Goal: Navigation & Orientation: Find specific page/section

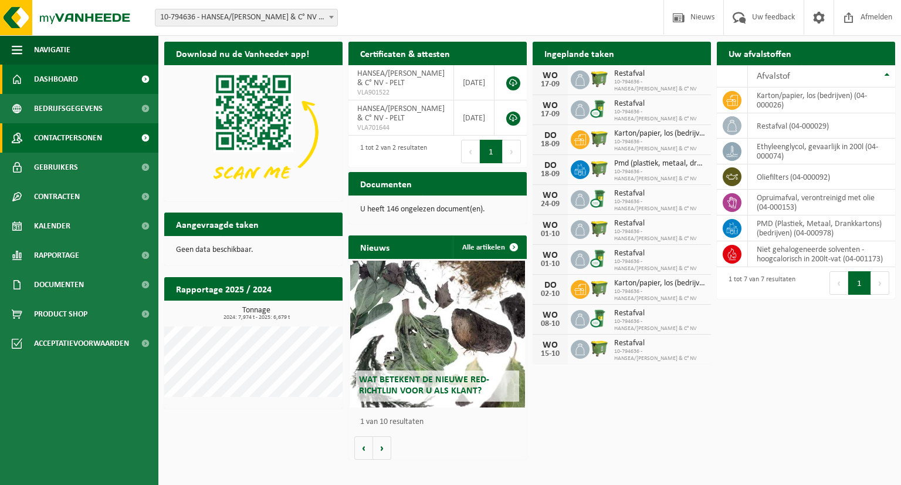
click at [143, 138] on span at bounding box center [145, 137] width 26 height 29
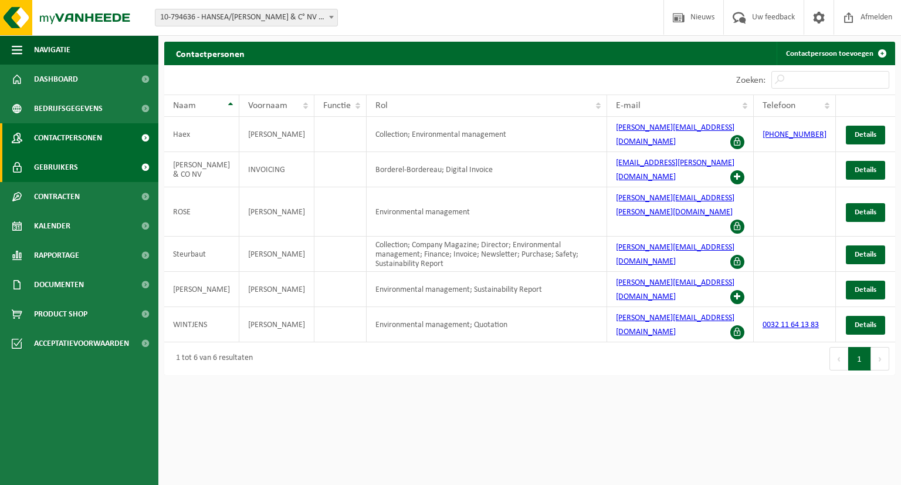
click at [148, 167] on span at bounding box center [145, 167] width 26 height 29
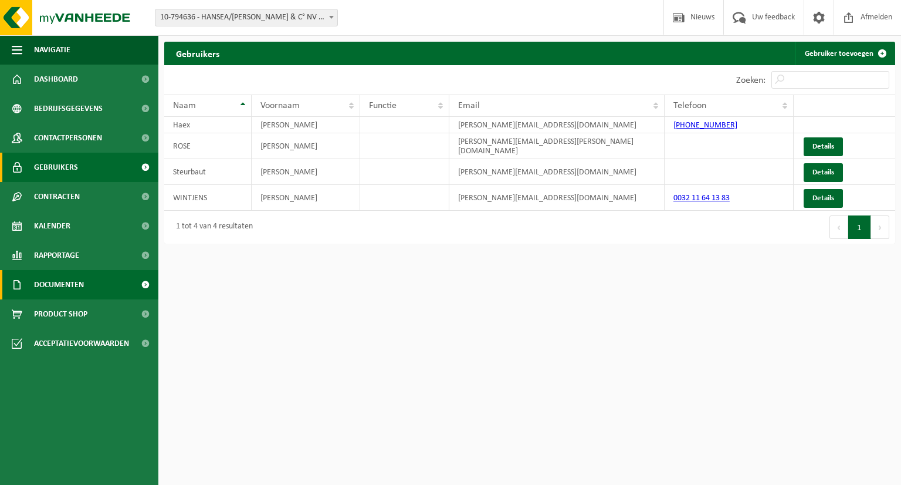
click at [150, 289] on span at bounding box center [145, 284] width 26 height 29
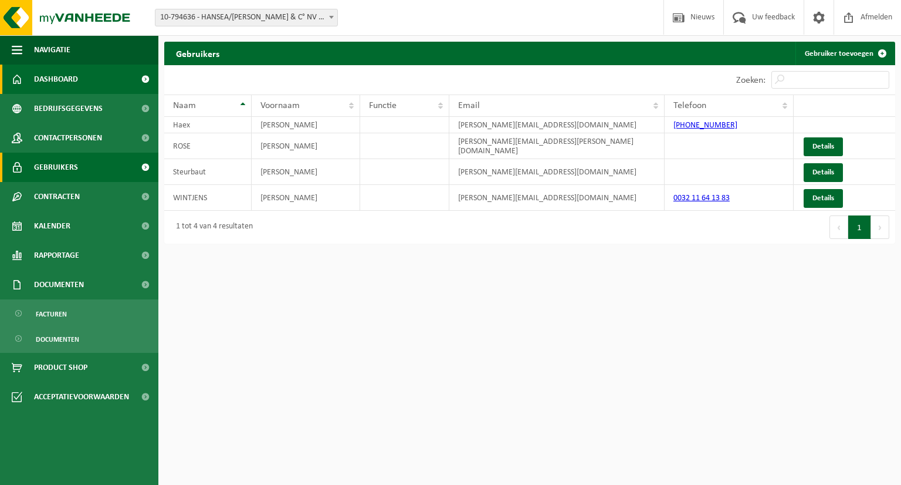
click at [84, 85] on link "Dashboard" at bounding box center [79, 79] width 158 height 29
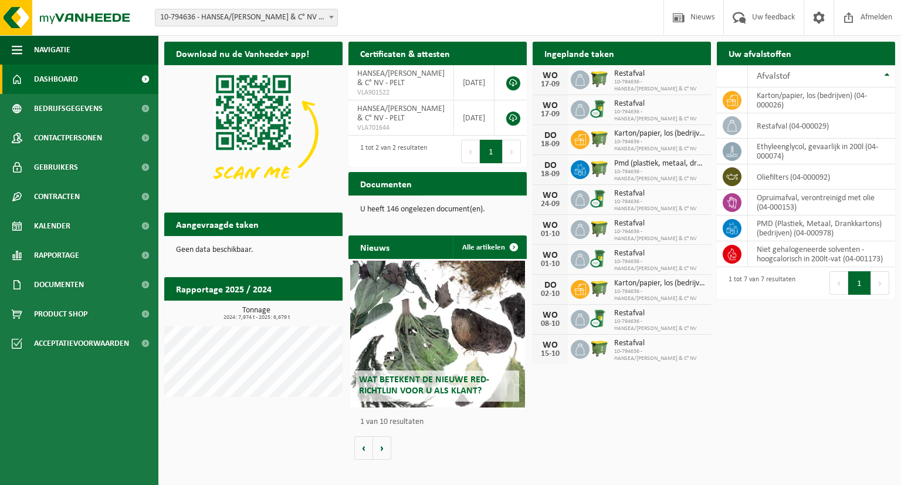
click at [466, 203] on span "Bekijk uw documenten" at bounding box center [468, 207] width 73 height 8
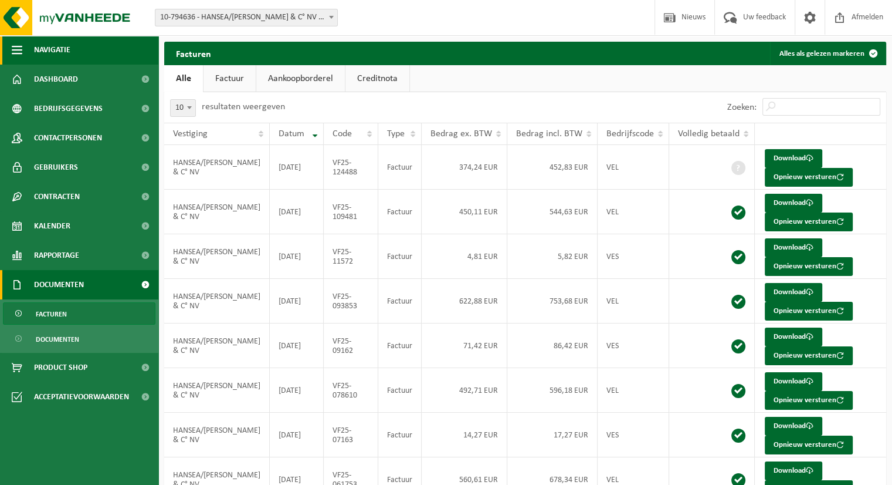
click at [16, 46] on span "button" at bounding box center [17, 49] width 11 height 29
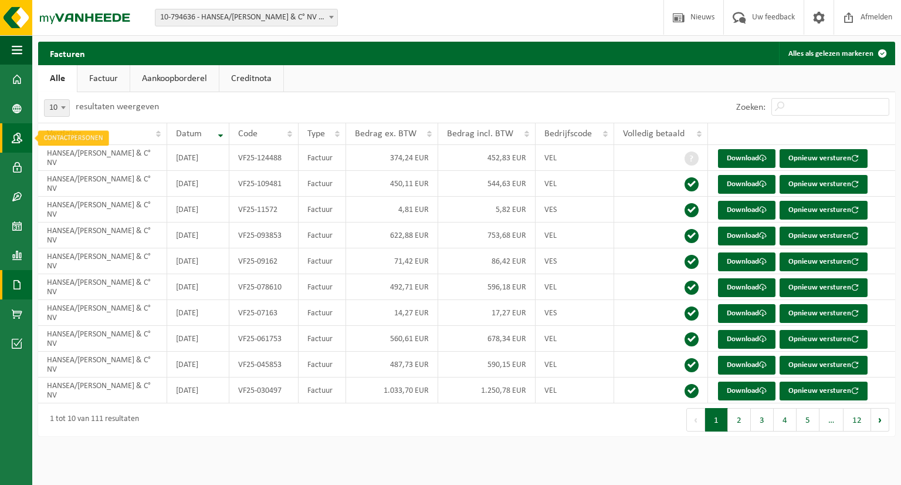
click at [16, 133] on span at bounding box center [17, 137] width 11 height 29
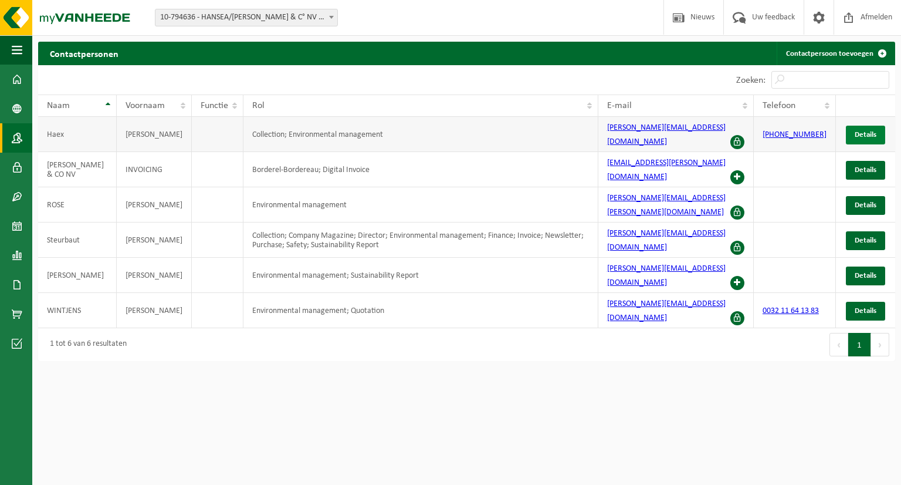
click at [859, 131] on span "Details" at bounding box center [866, 135] width 22 height 8
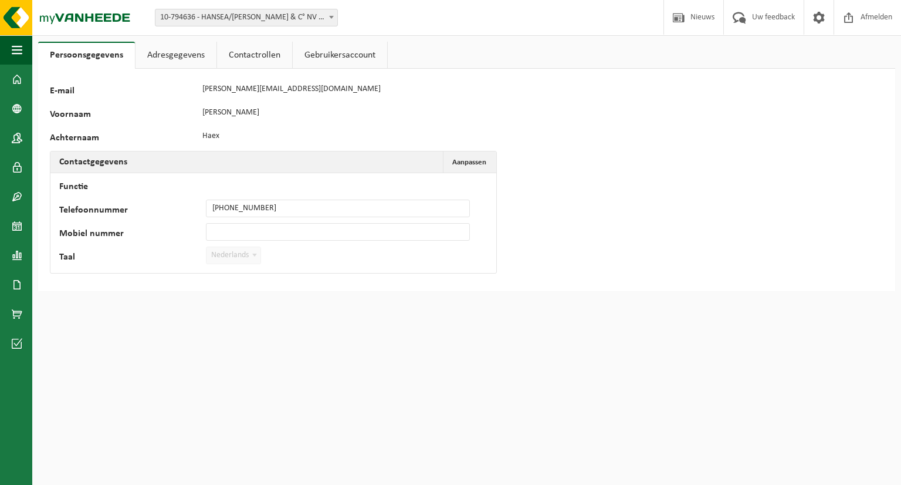
click at [191, 56] on link "Adresgegevens" at bounding box center [176, 55] width 81 height 27
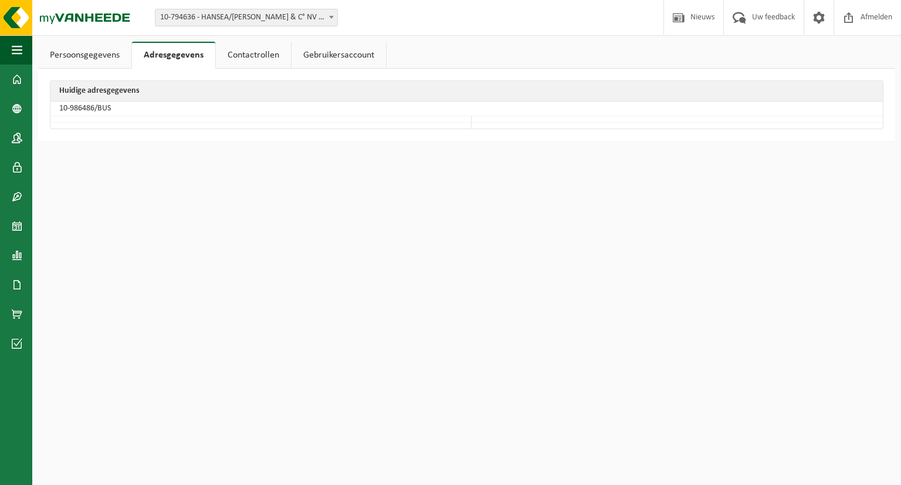
click at [256, 55] on link "Contactrollen" at bounding box center [253, 55] width 75 height 27
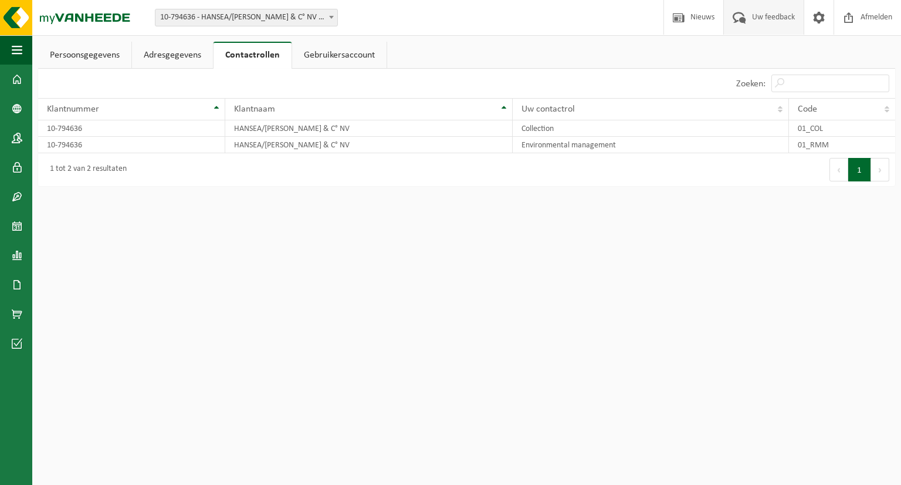
click at [746, 15] on span at bounding box center [739, 17] width 19 height 35
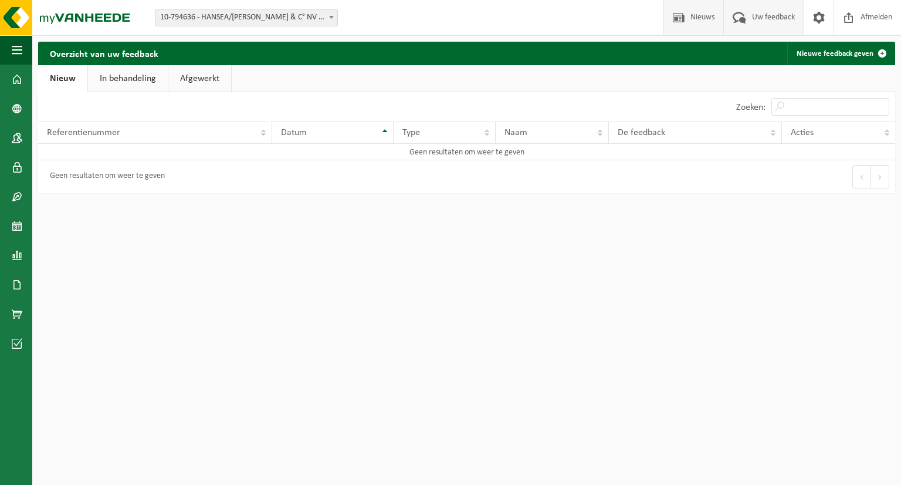
click at [698, 17] on span "Nieuws" at bounding box center [703, 17] width 30 height 35
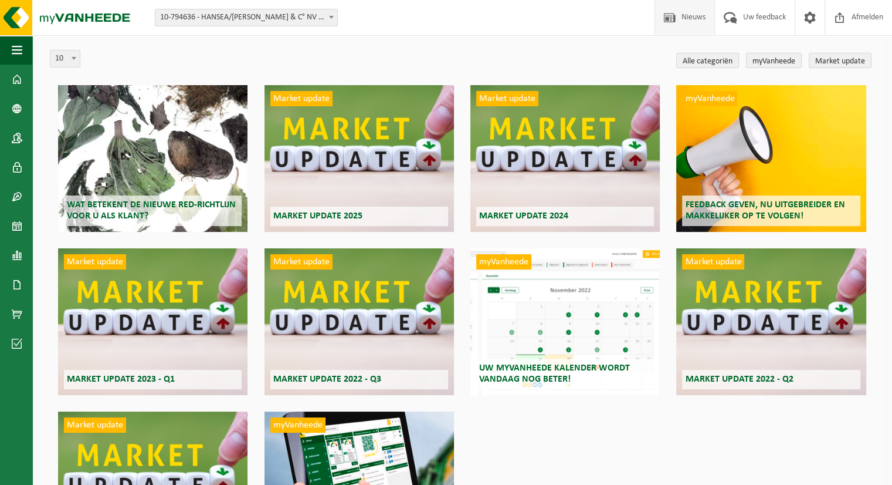
scroll to position [59, 0]
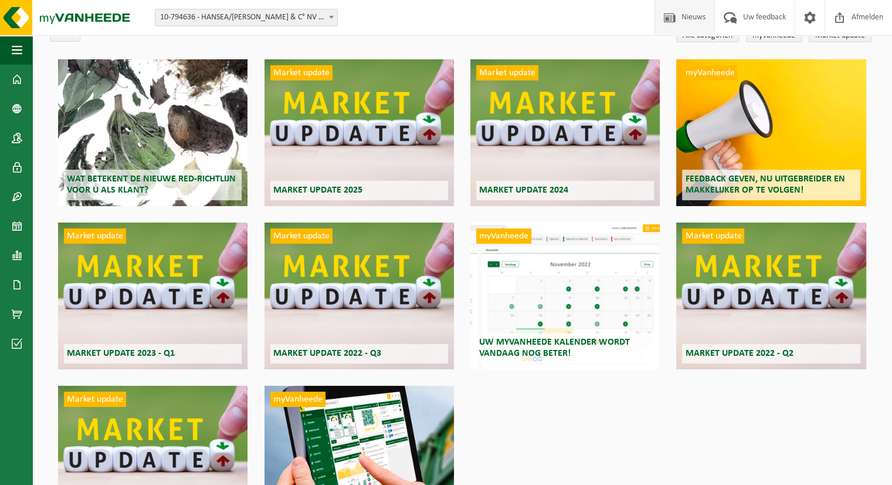
click at [573, 308] on div "myVanheede Uw myVanheede kalender wordt vandaag nog beter!" at bounding box center [566, 295] width 190 height 147
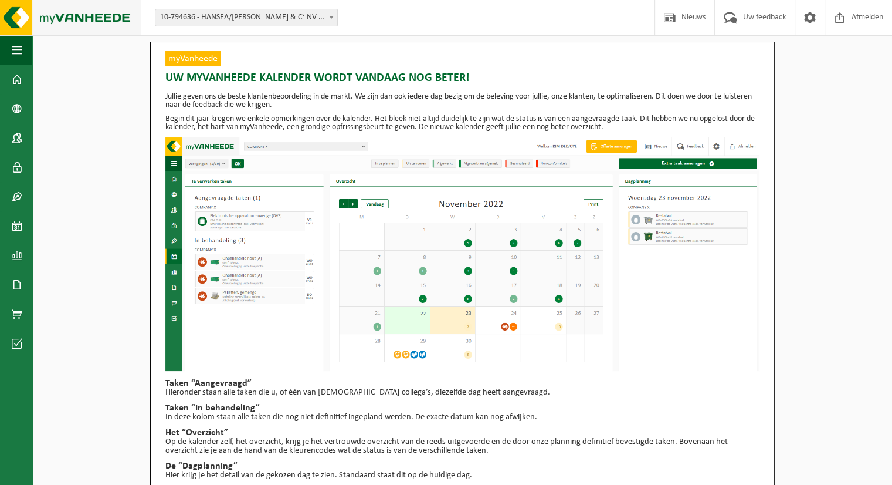
drag, startPoint x: 9, startPoint y: 13, endPoint x: 32, endPoint y: 27, distance: 27.4
click at [9, 13] on img at bounding box center [70, 17] width 141 height 35
